Goal: Information Seeking & Learning: Learn about a topic

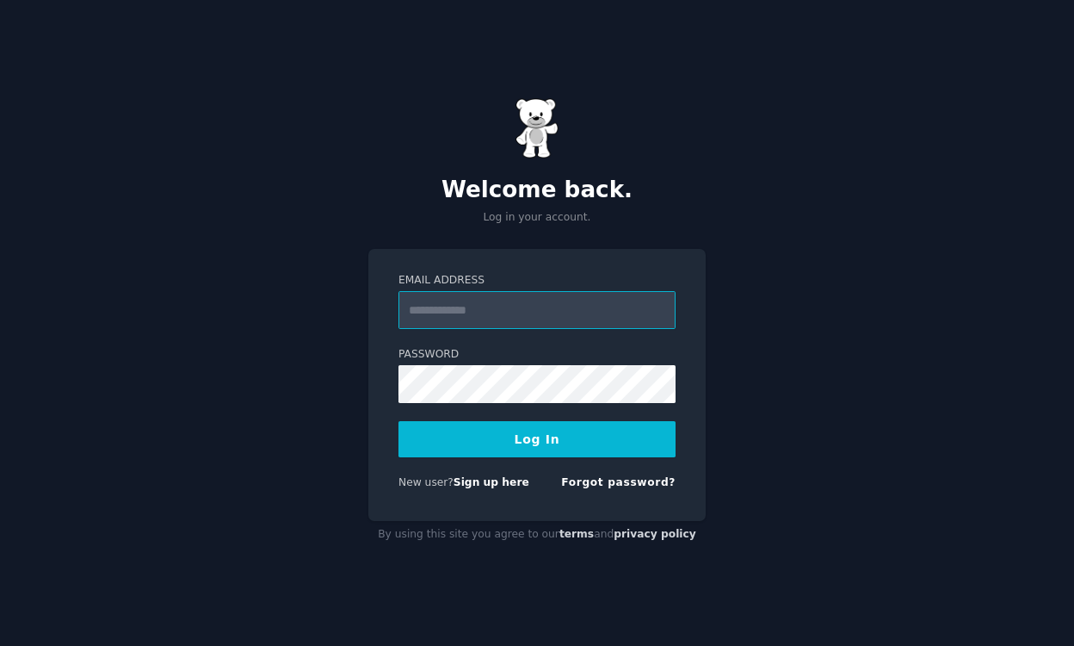
type input "**********"
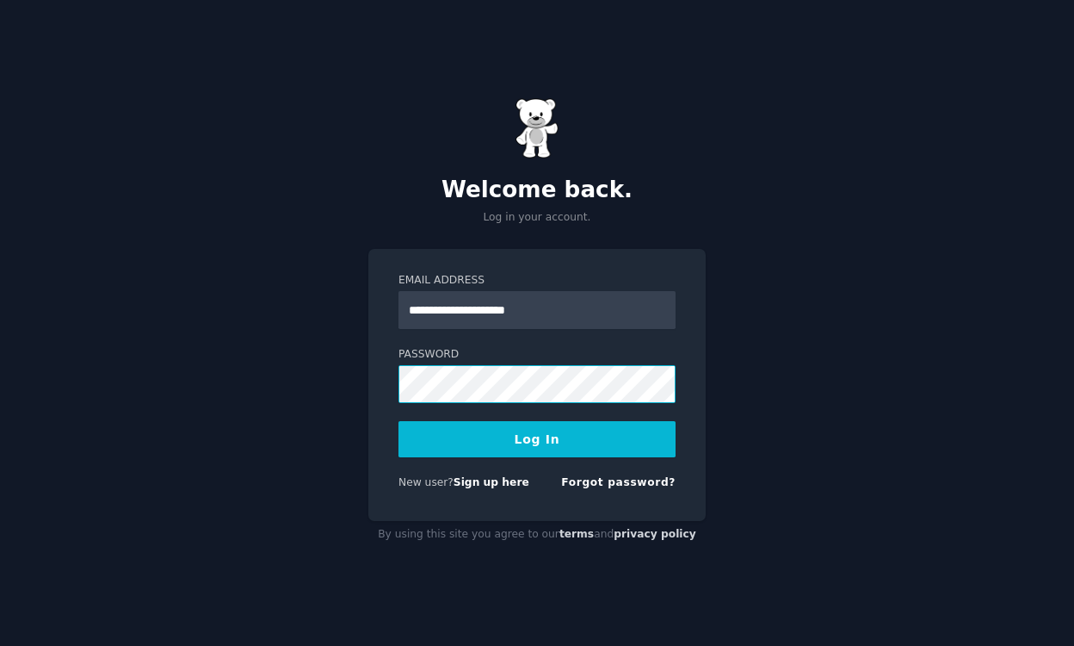
click at [537, 438] on button "Log In" at bounding box center [536, 439] width 277 height 36
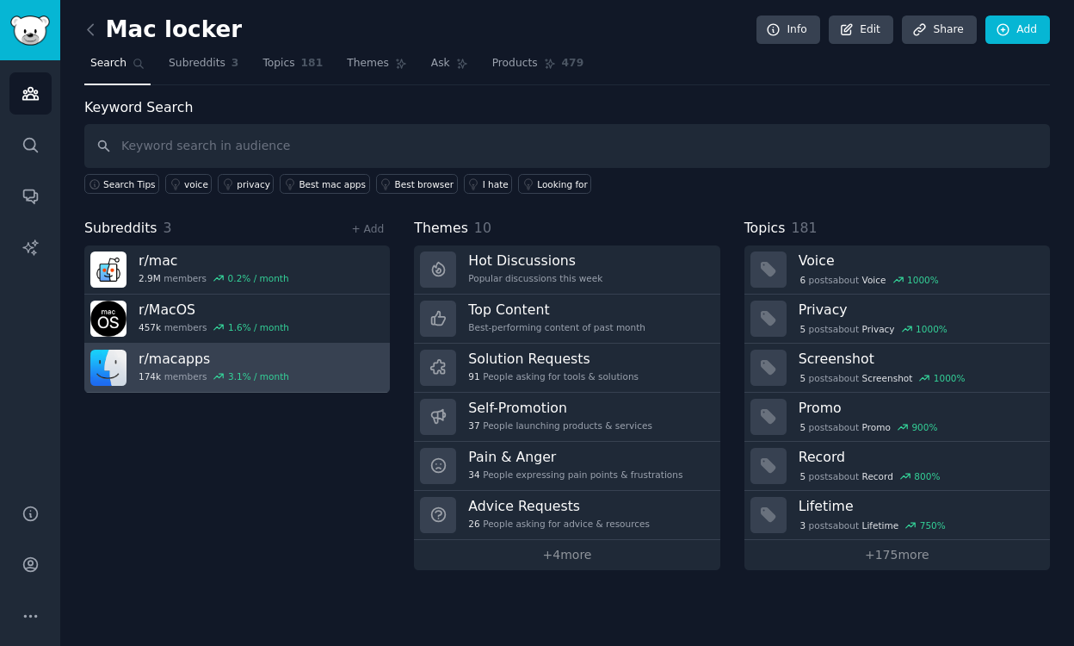
click at [177, 359] on h3 "r/ macapps" at bounding box center [214, 358] width 151 height 18
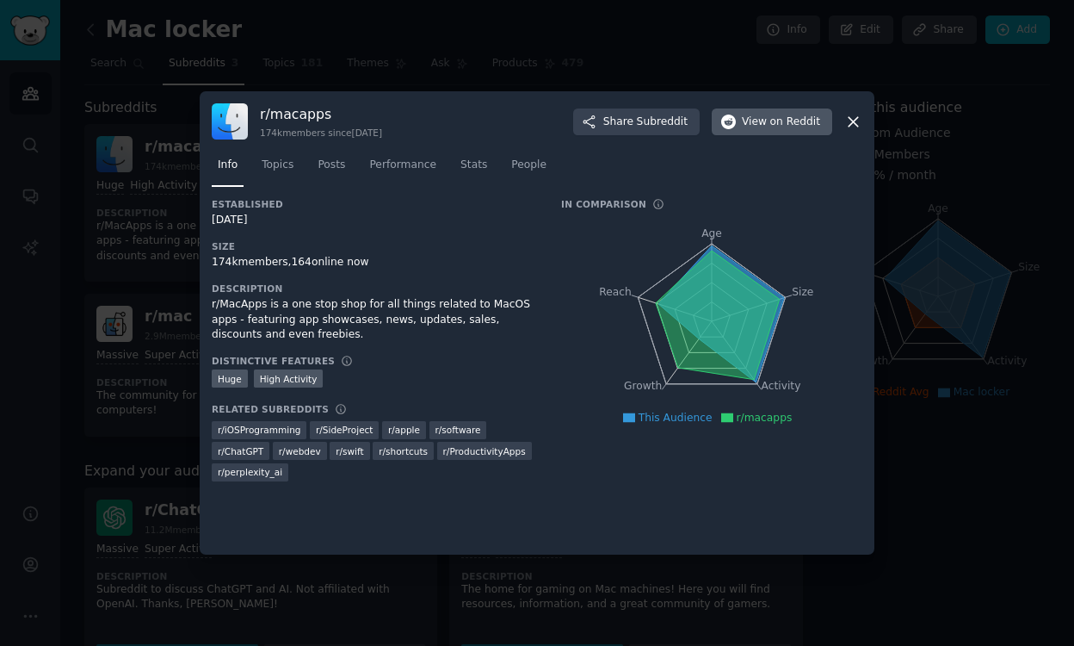
click at [757, 127] on span "View on Reddit" at bounding box center [781, 121] width 78 height 15
click at [855, 122] on icon at bounding box center [853, 121] width 9 height 9
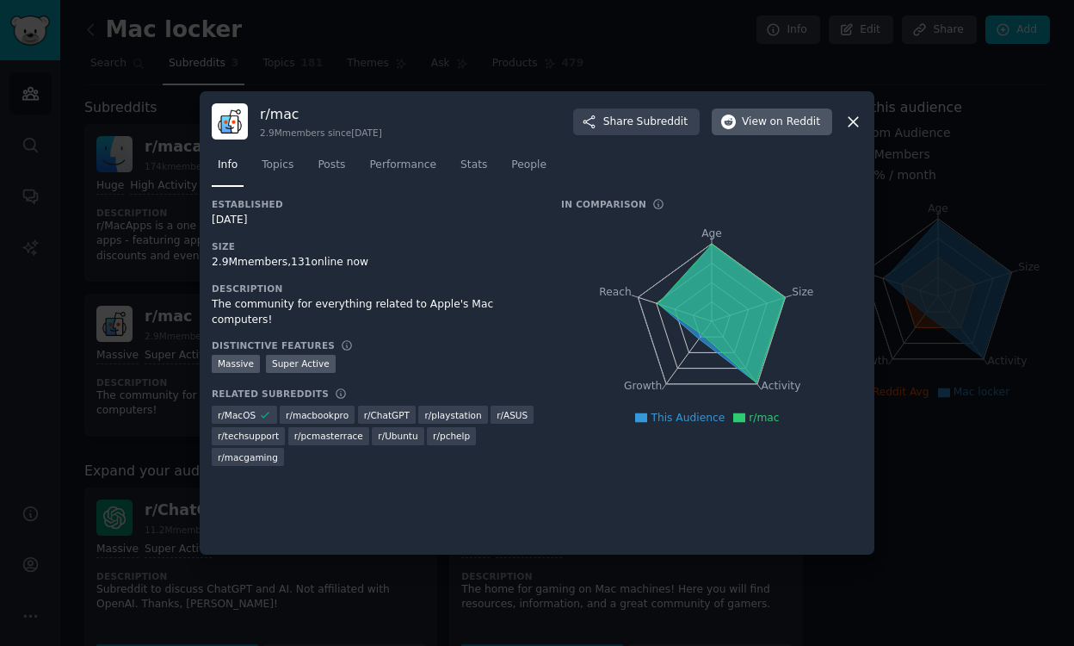
click at [768, 132] on button "View on Reddit" at bounding box center [772, 122] width 120 height 28
